Goal: Answer question/provide support

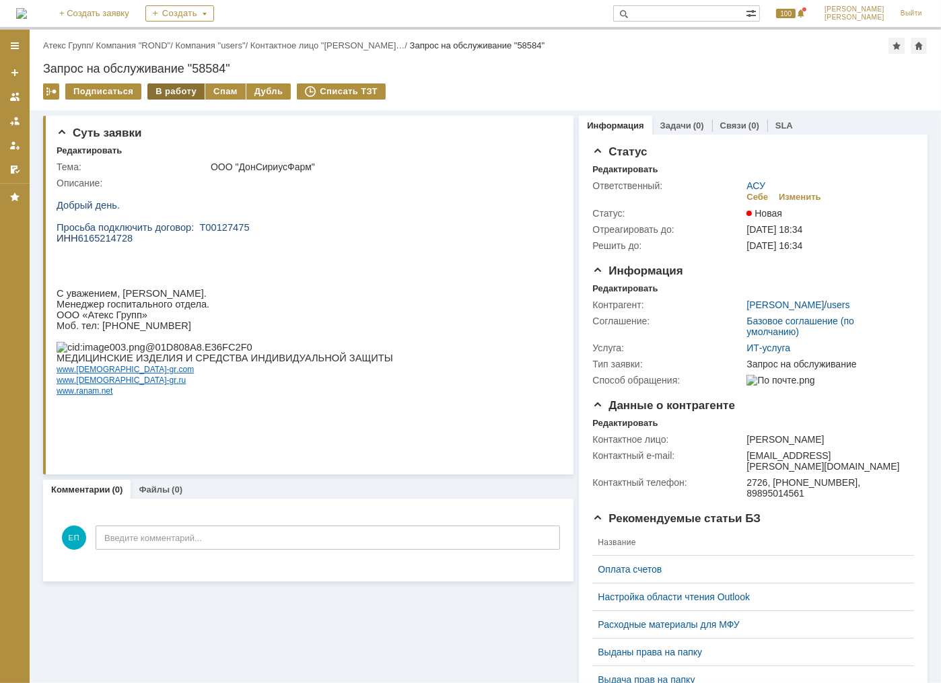
click at [179, 93] on div "В работу" at bounding box center [175, 91] width 57 height 16
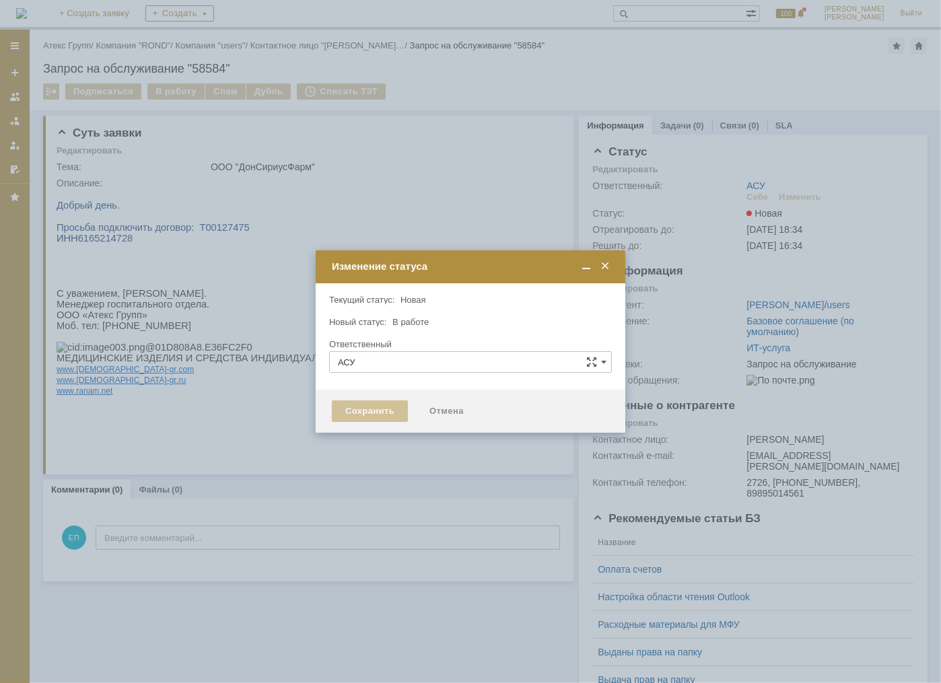
type input "[PERSON_NAME]"
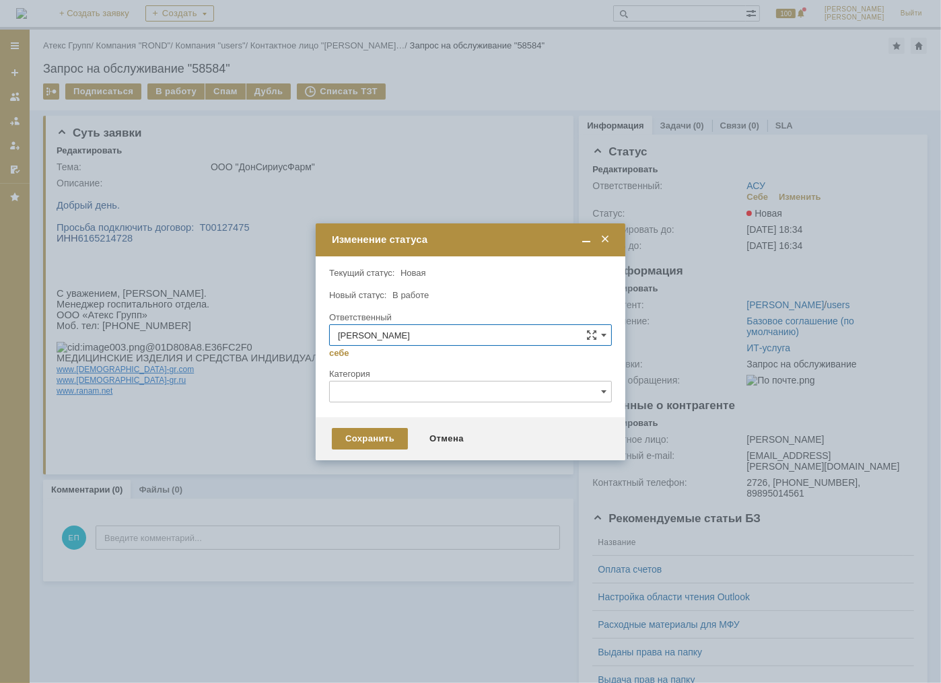
click at [385, 425] on div "Сохранить Отмена" at bounding box center [471, 438] width 310 height 43
click at [381, 438] on div "Сохранить" at bounding box center [370, 439] width 76 height 22
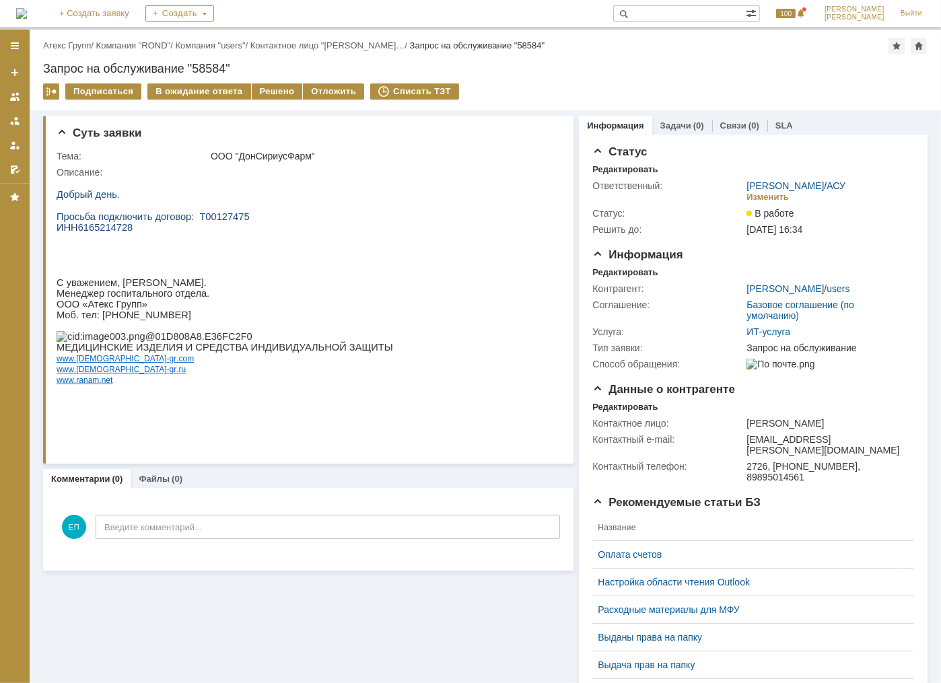
click at [105, 226] on span "6165214728" at bounding box center [104, 226] width 55 height 11
copy span "6165214728"
click at [218, 225] on p "ИНН 6165214728" at bounding box center [224, 226] width 337 height 11
click at [217, 217] on span "Просьба подключить договор: Т00127475" at bounding box center [152, 216] width 193 height 11
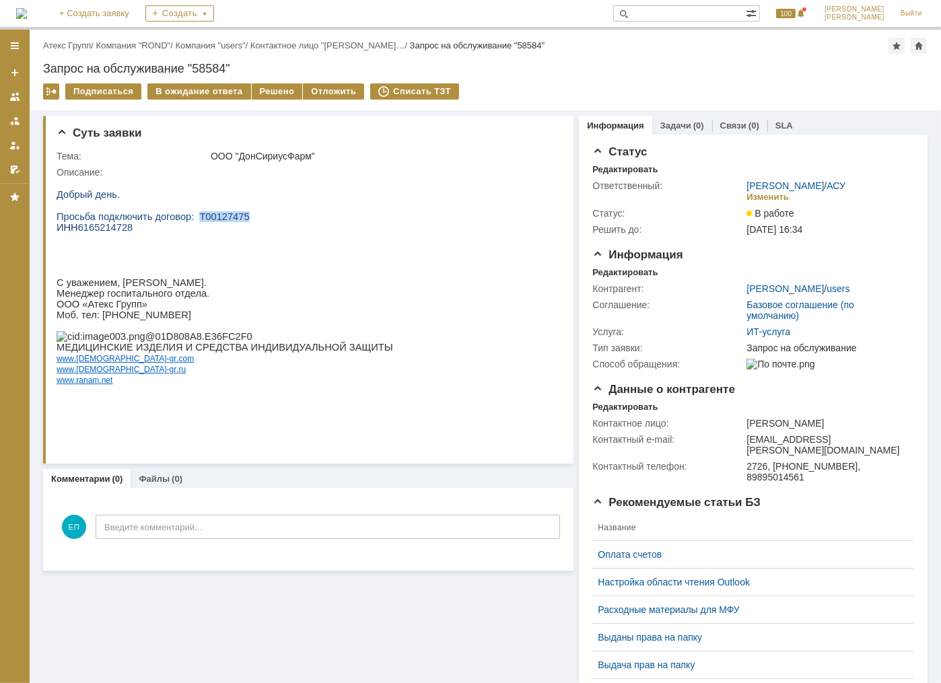
click at [217, 217] on span "Просьба подключить договор: Т00127475" at bounding box center [152, 216] width 193 height 11
copy span "Т00127475"
click at [259, 96] on div "Решено" at bounding box center [277, 91] width 51 height 16
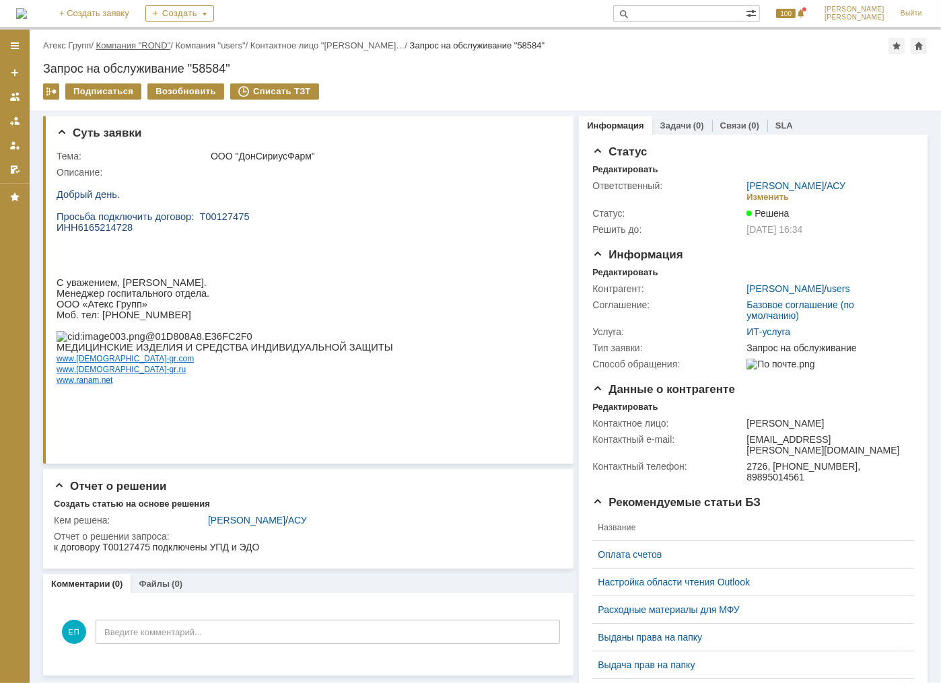
scroll to position [0, 0]
click at [71, 38] on div "Назад | Атекс Групп / Компания "ROND" / Компания "users" / Контактное лицо "Кра…" at bounding box center [485, 46] width 884 height 16
click at [69, 38] on div "Назад | Атекс Групп / Компания "ROND" / Компания "users" / Контактное лицо "Кра…" at bounding box center [485, 46] width 884 height 16
